Goal: Task Accomplishment & Management: Manage account settings

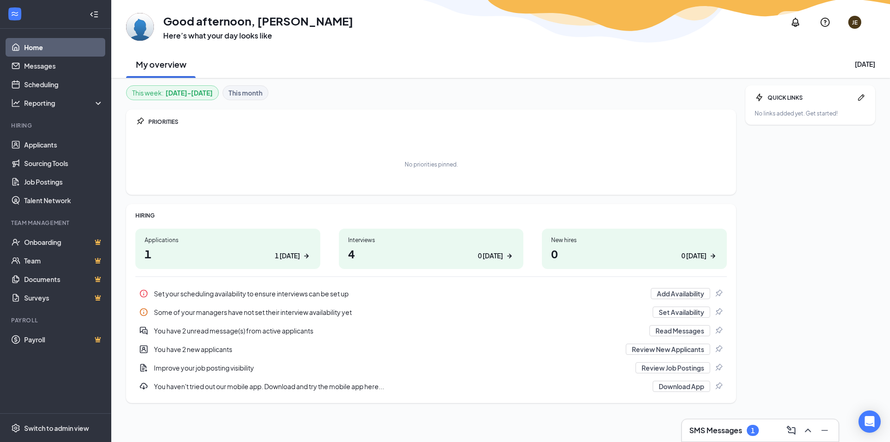
click at [752, 435] on div "1" at bounding box center [753, 430] width 12 height 11
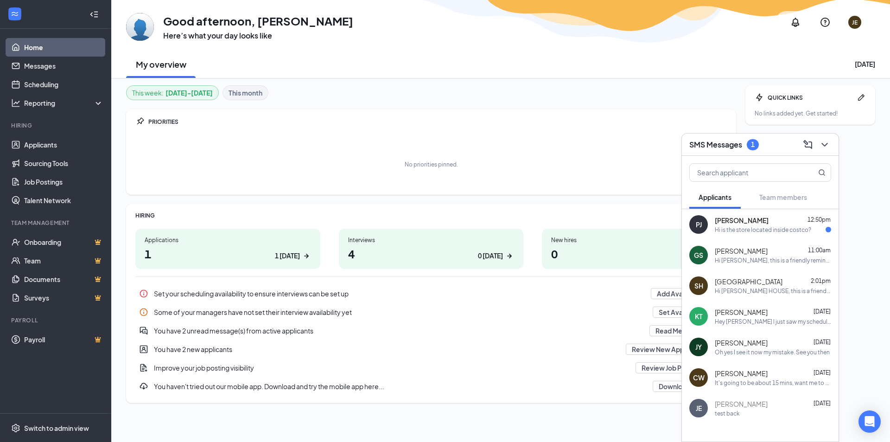
click at [754, 235] on div "[PERSON_NAME] 12:50pm Hi is the store located inside costco?" at bounding box center [760, 224] width 157 height 31
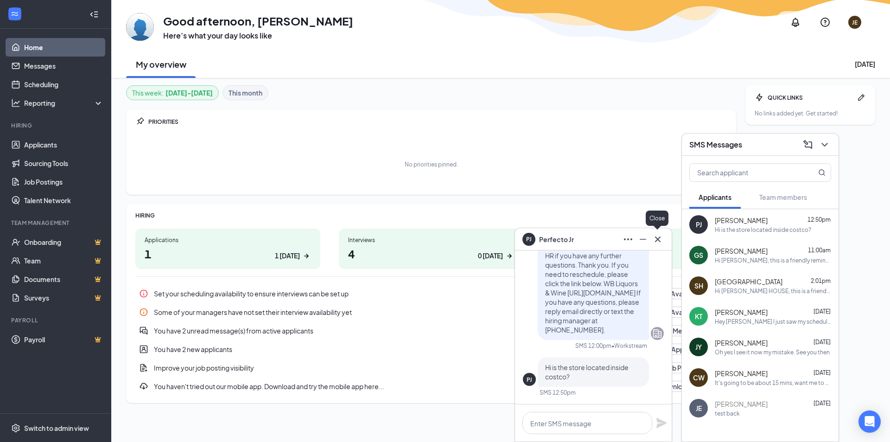
click at [661, 245] on button at bounding box center [657, 239] width 15 height 15
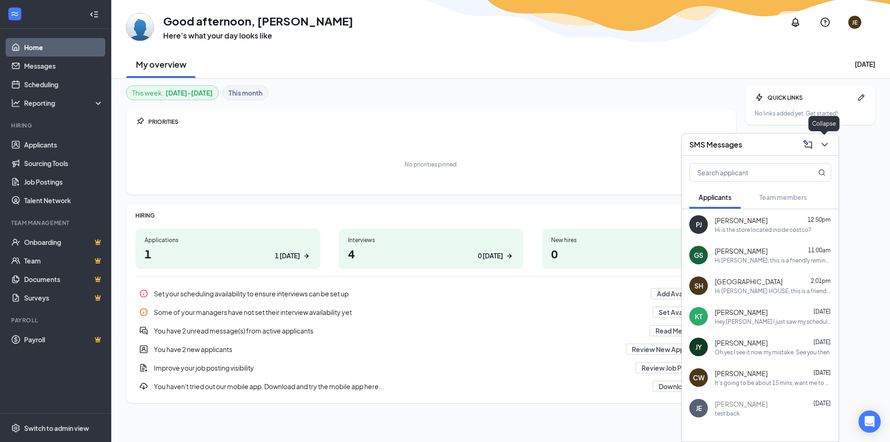
click at [828, 148] on icon "ChevronDown" at bounding box center [825, 144] width 11 height 11
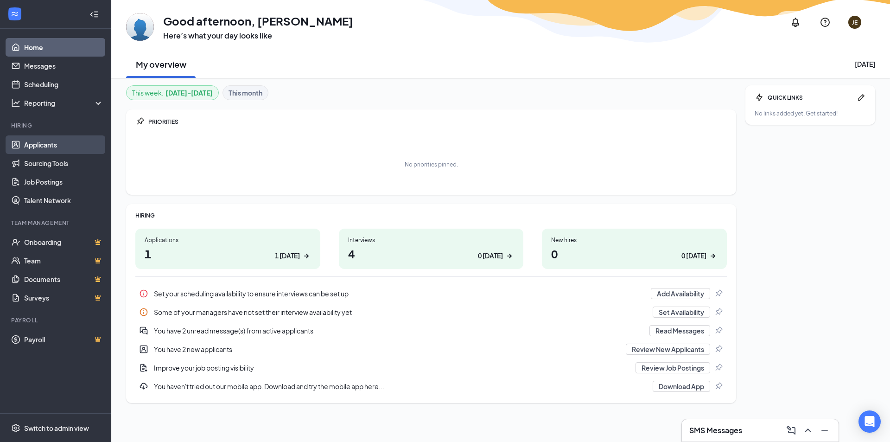
click at [36, 144] on link "Applicants" at bounding box center [63, 144] width 79 height 19
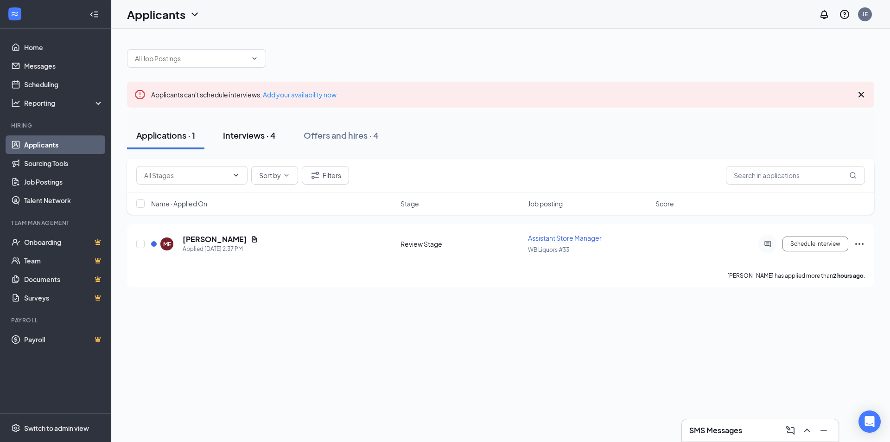
click at [259, 141] on div "Interviews · 4" at bounding box center [249, 135] width 53 height 12
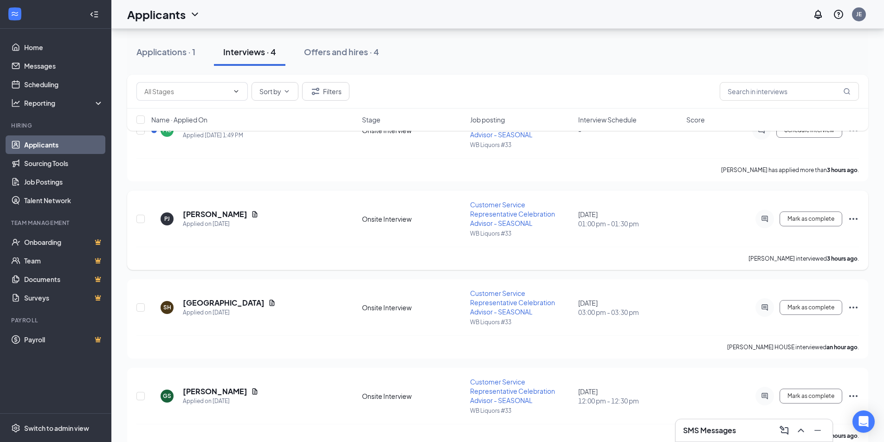
scroll to position [138, 0]
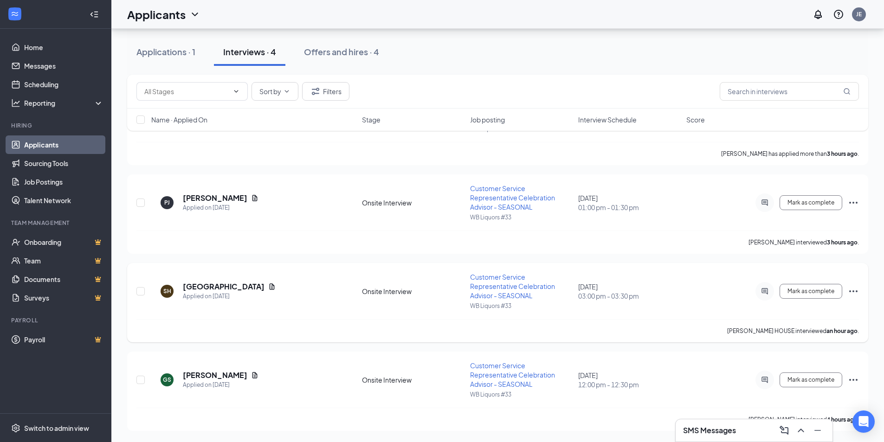
click at [855, 294] on icon "Ellipses" at bounding box center [852, 291] width 11 height 11
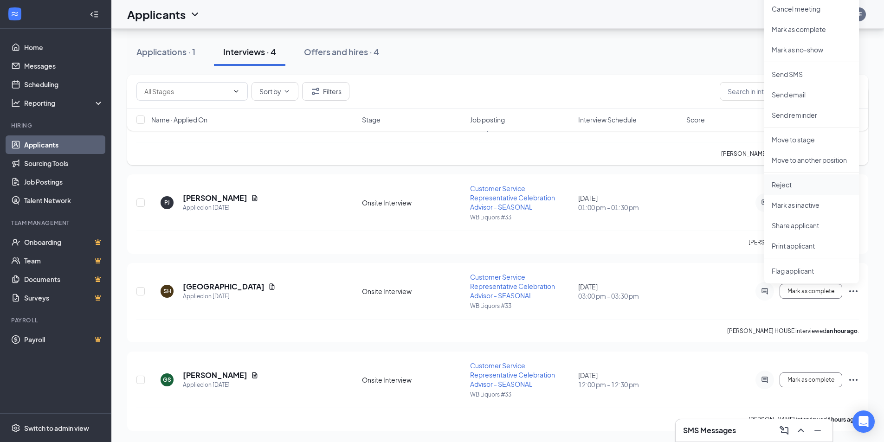
click at [813, 189] on li "Reject" at bounding box center [811, 184] width 95 height 20
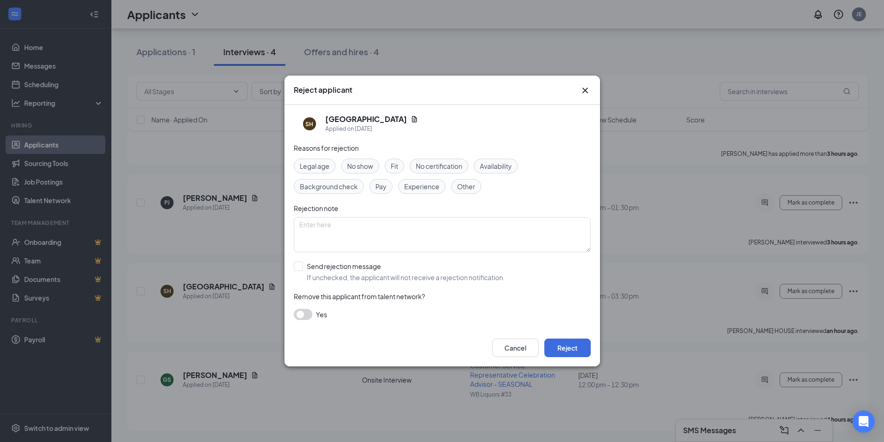
click at [585, 88] on icon "Cross" at bounding box center [584, 90] width 11 height 11
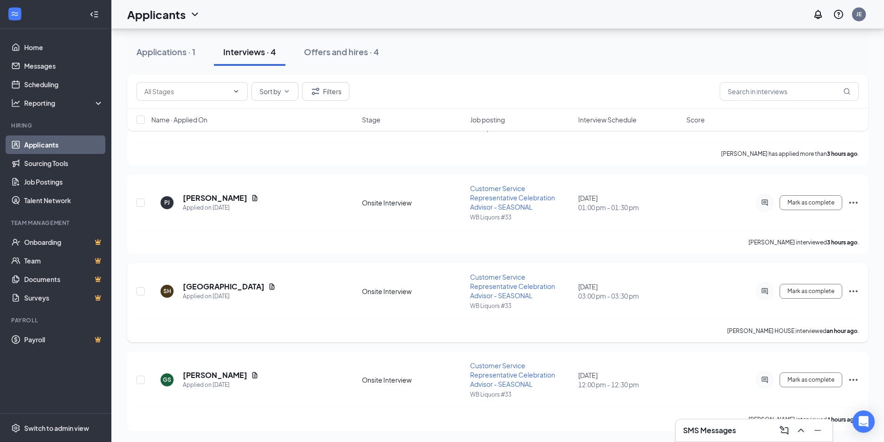
click at [849, 290] on icon "Ellipses" at bounding box center [852, 291] width 11 height 11
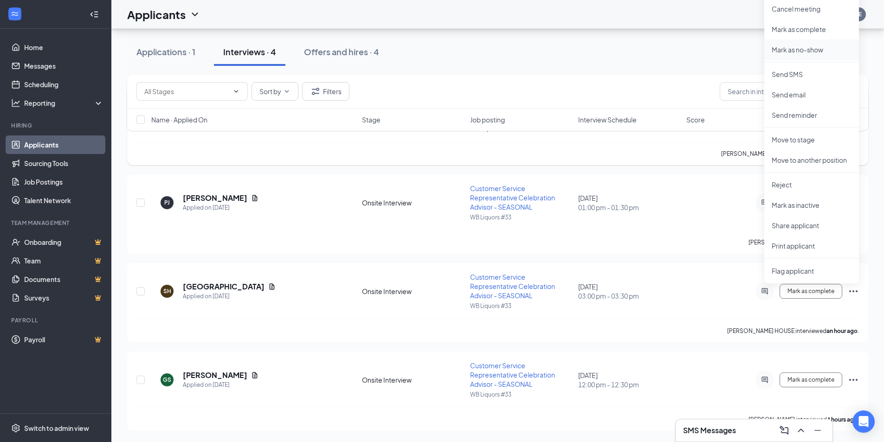
click at [811, 48] on p "Mark as no-show" at bounding box center [811, 49] width 80 height 9
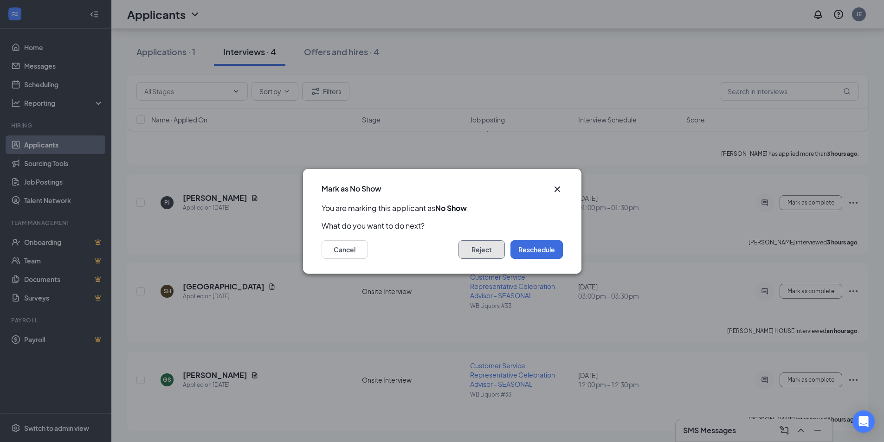
click at [480, 248] on button "Reject" at bounding box center [481, 249] width 46 height 19
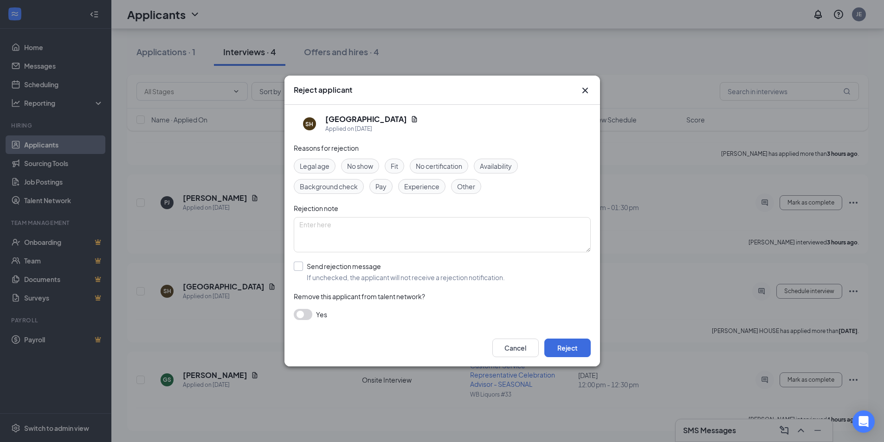
click at [297, 265] on input "Send rejection message If unchecked, the applicant will not receive a rejection…" at bounding box center [399, 272] width 211 height 20
checkbox input "true"
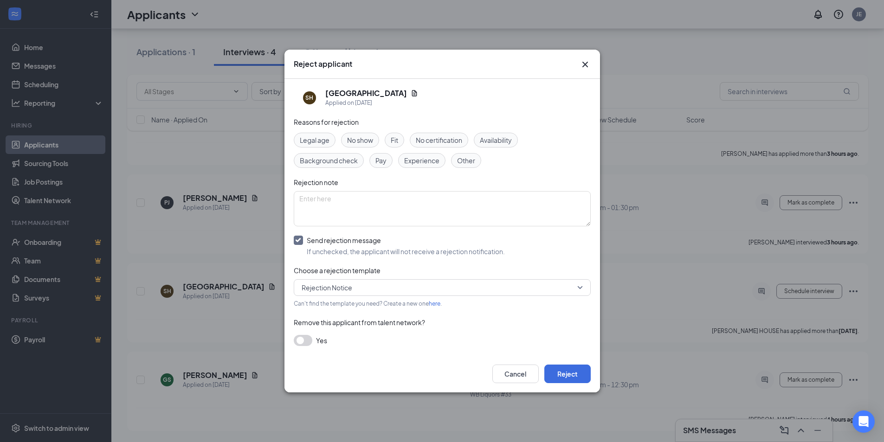
click at [364, 139] on span "No show" at bounding box center [360, 140] width 26 height 10
click at [564, 371] on button "Reject" at bounding box center [567, 374] width 46 height 19
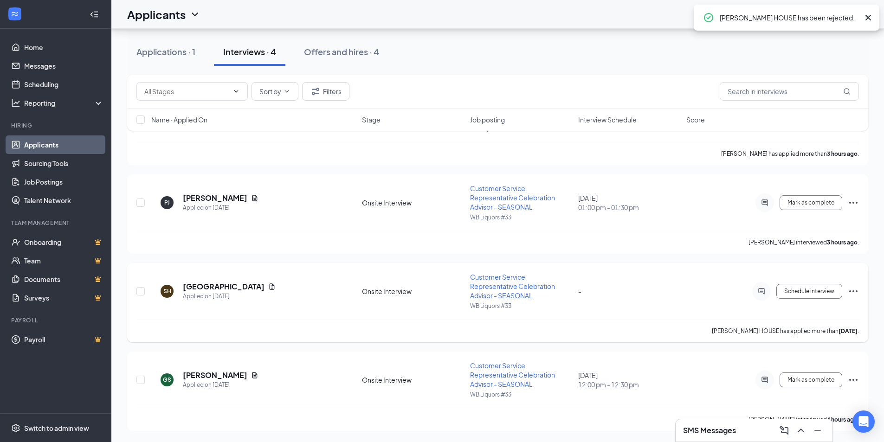
scroll to position [50, 0]
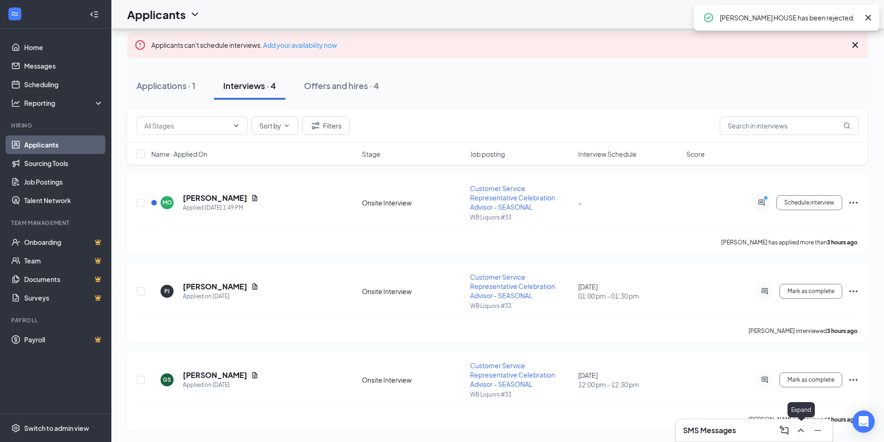
click at [800, 431] on icon "ChevronUp" at bounding box center [800, 430] width 11 height 11
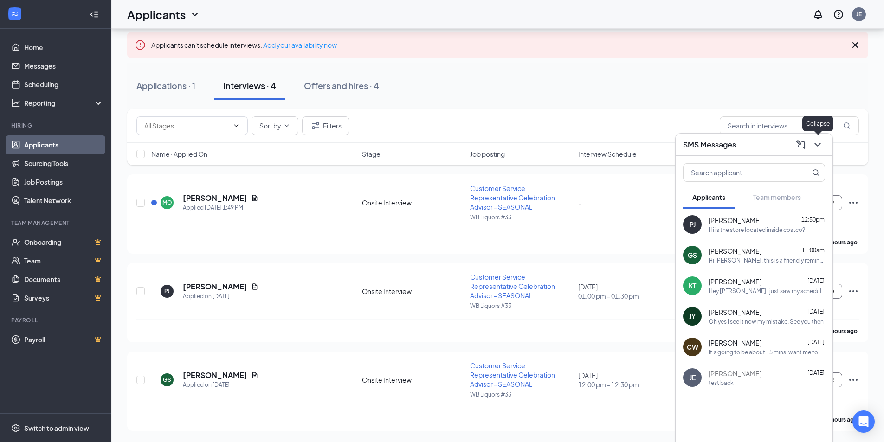
click at [821, 147] on icon "ChevronDown" at bounding box center [817, 144] width 11 height 11
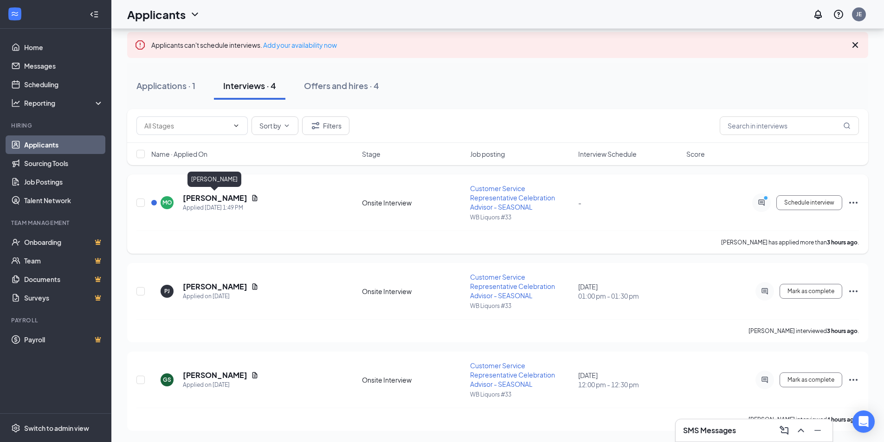
click at [227, 197] on h5 "Michelle Oglesby" at bounding box center [215, 198] width 64 height 10
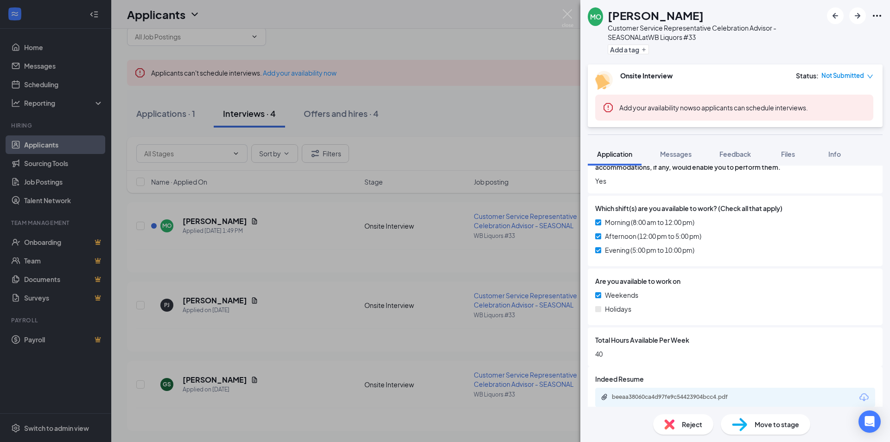
scroll to position [429, 0]
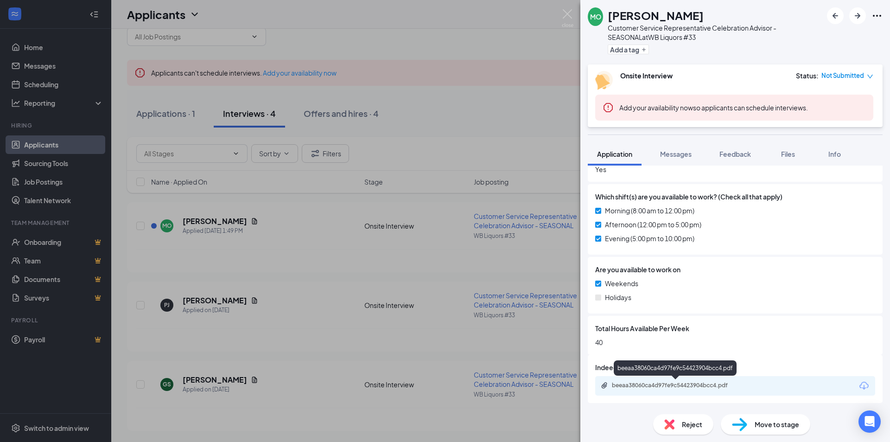
click at [699, 383] on div "beeaa38060ca4d97fe9c54423904bcc4.pdf" at bounding box center [677, 385] width 130 height 7
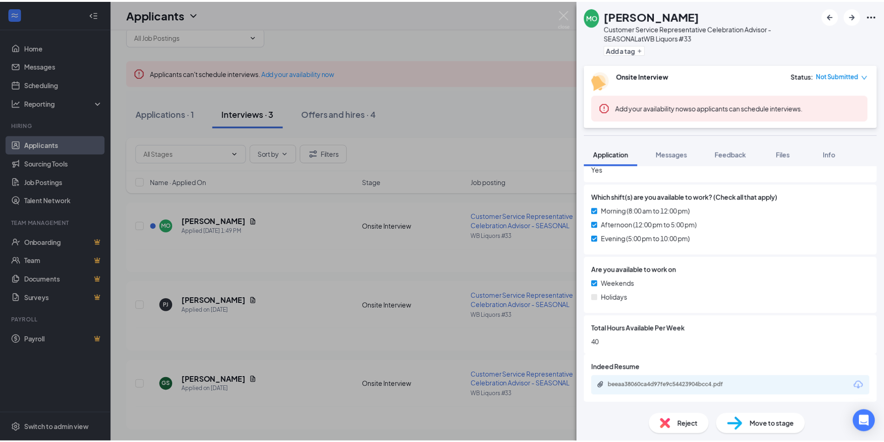
scroll to position [426, 0]
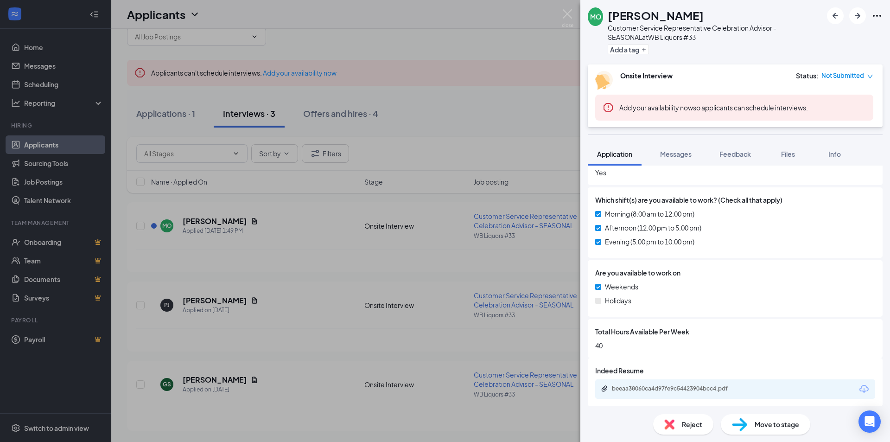
click at [470, 150] on div "MO Michelle Oglesby Customer Service Representative Celebration Advisor - SEASO…" at bounding box center [445, 221] width 890 height 442
